Goal: Task Accomplishment & Management: Use online tool/utility

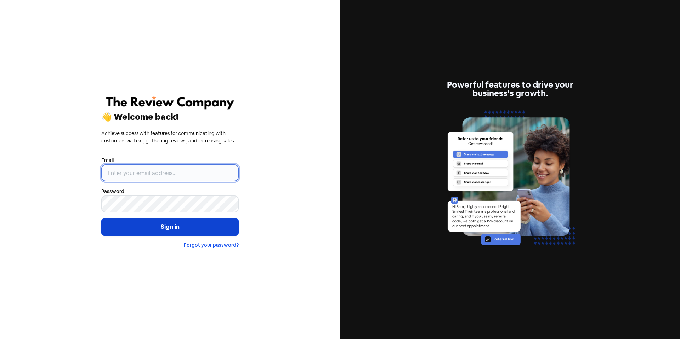
type input "[EMAIL_ADDRESS][DOMAIN_NAME]"
click at [159, 228] on button "Sign in" at bounding box center [169, 227] width 137 height 18
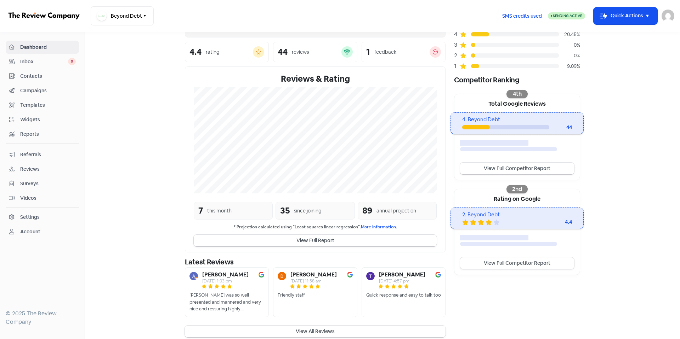
scroll to position [79, 0]
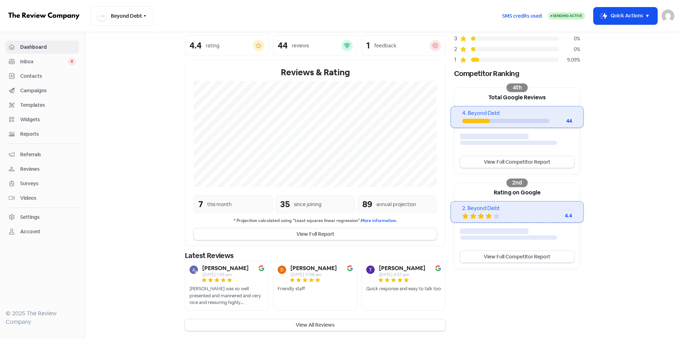
click at [304, 324] on button "View All Reviews" at bounding box center [315, 326] width 261 height 12
